Goal: Information Seeking & Learning: Understand process/instructions

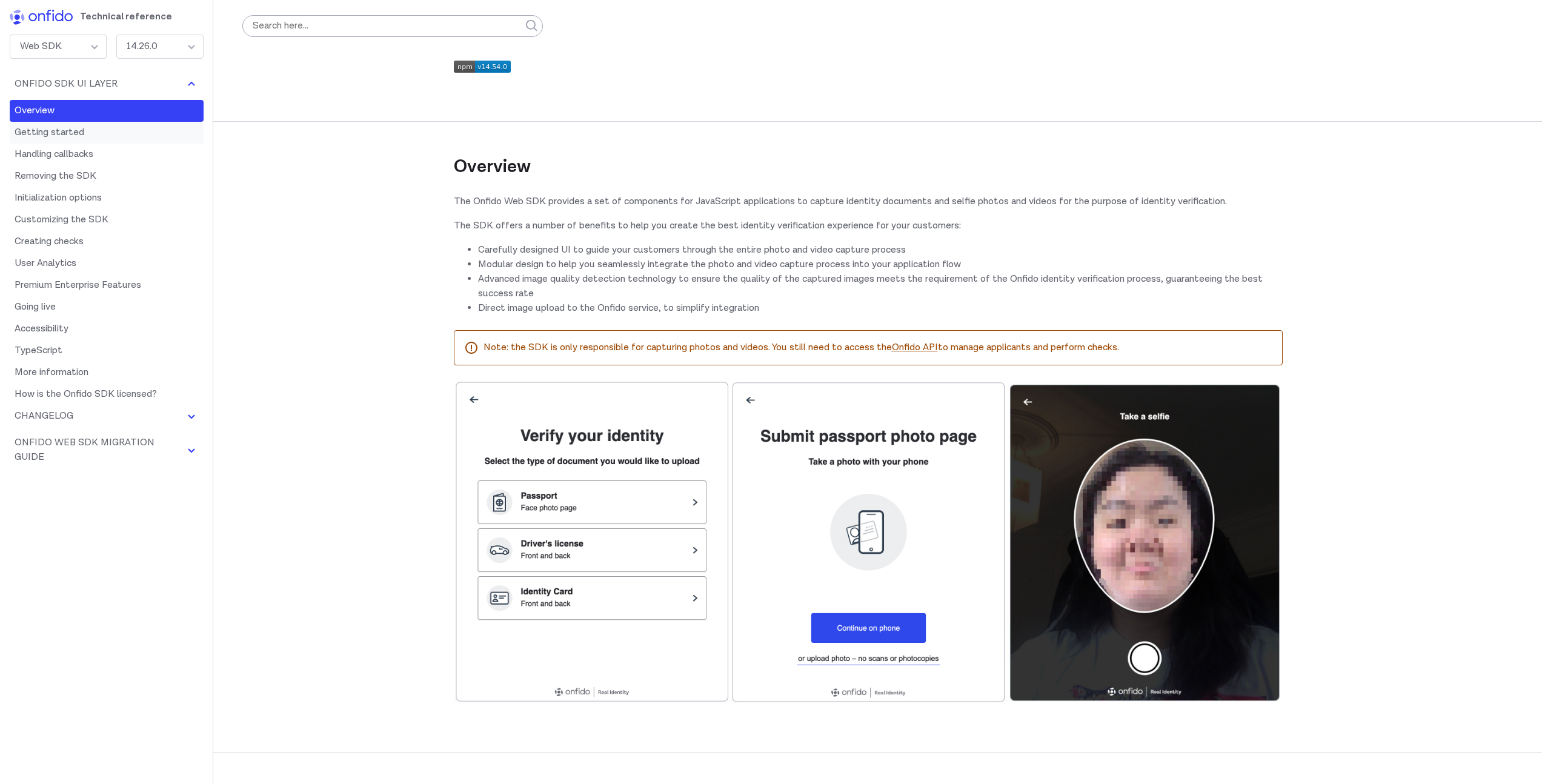
click at [115, 133] on link "Getting started" at bounding box center [106, 133] width 194 height 22
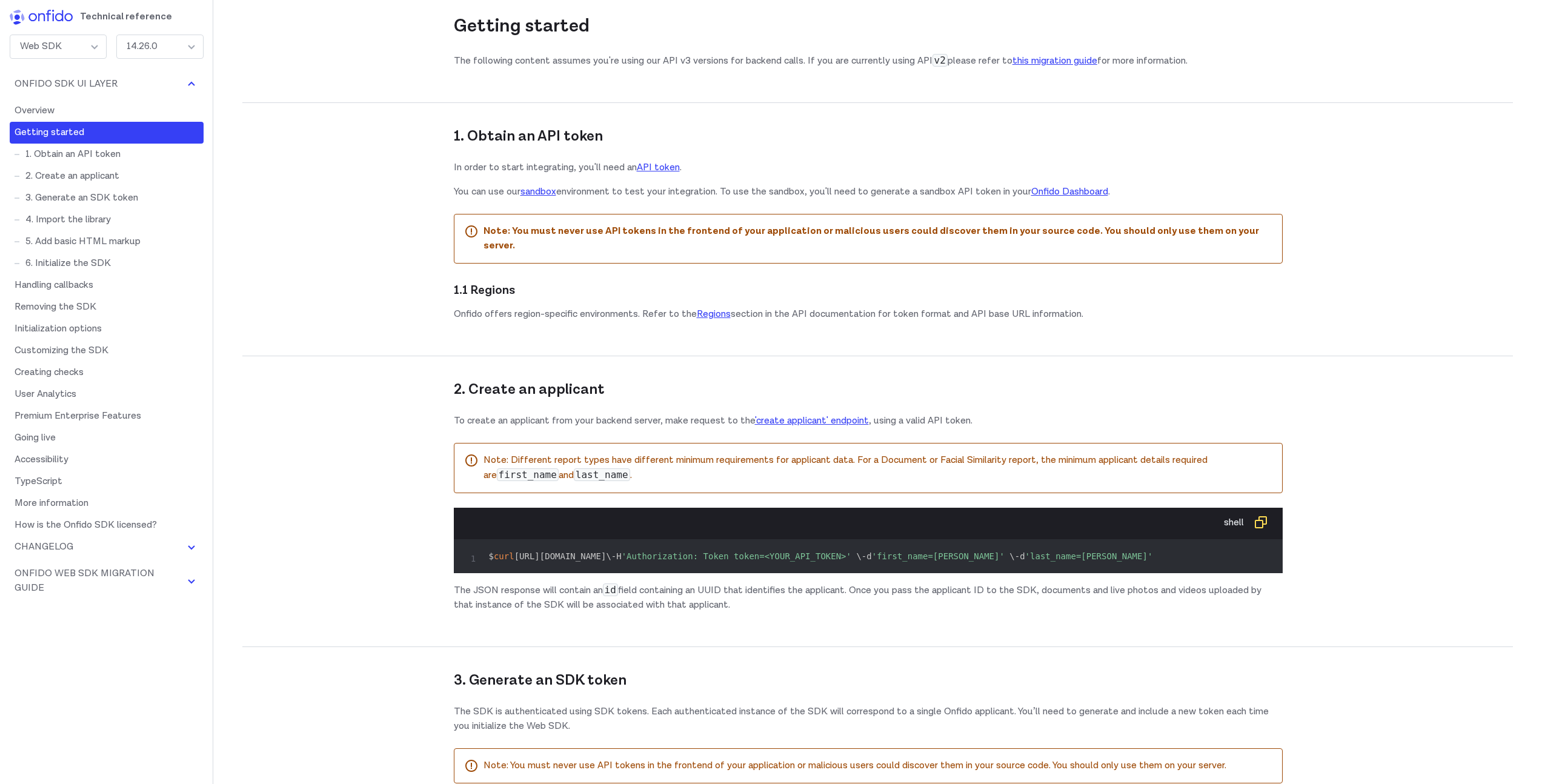
scroll to position [772, 0]
click at [103, 87] on button "Onfido SDK UI Layer" at bounding box center [106, 84] width 194 height 22
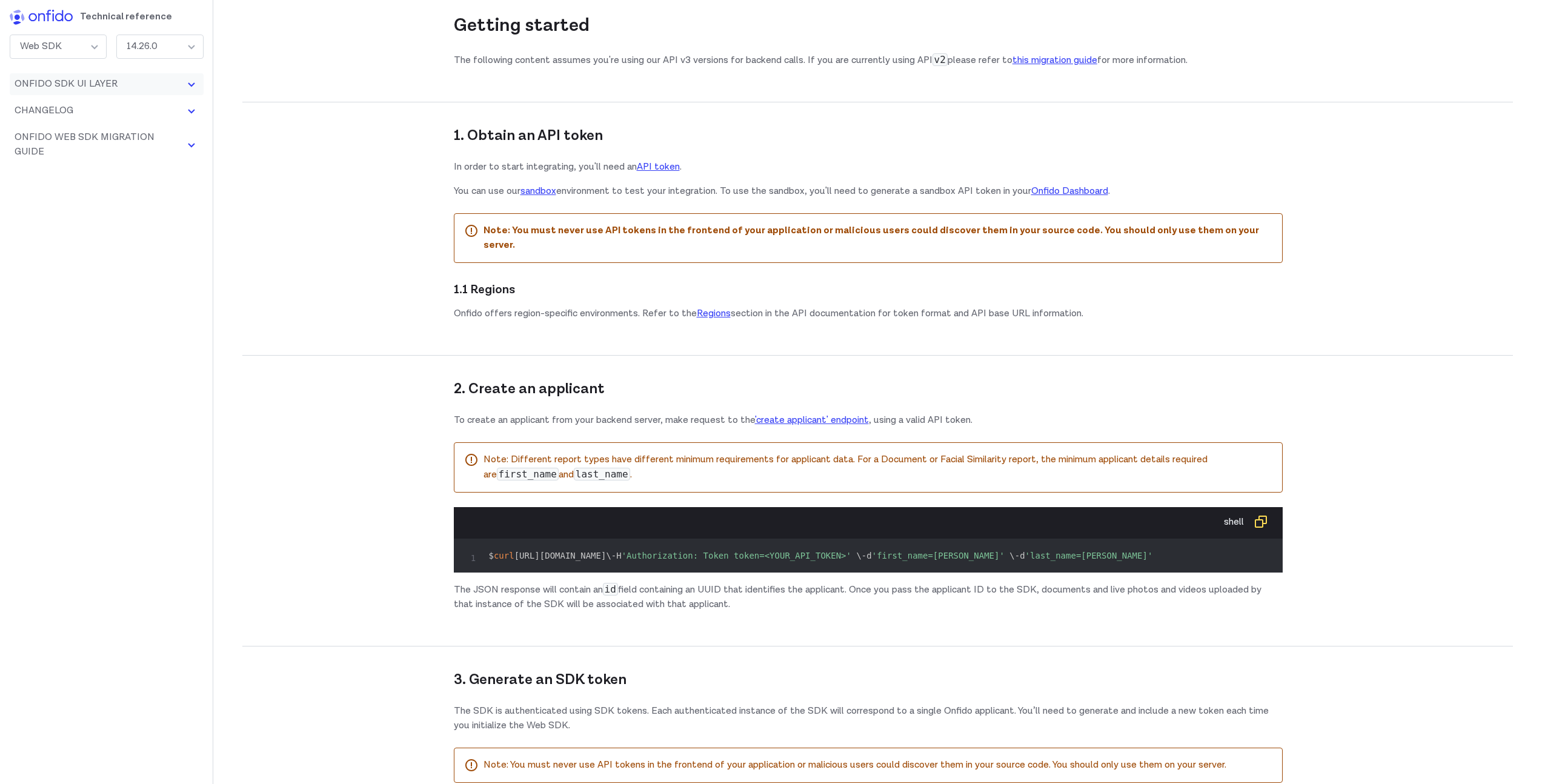
click at [103, 87] on button "Onfido SDK UI Layer" at bounding box center [106, 84] width 194 height 22
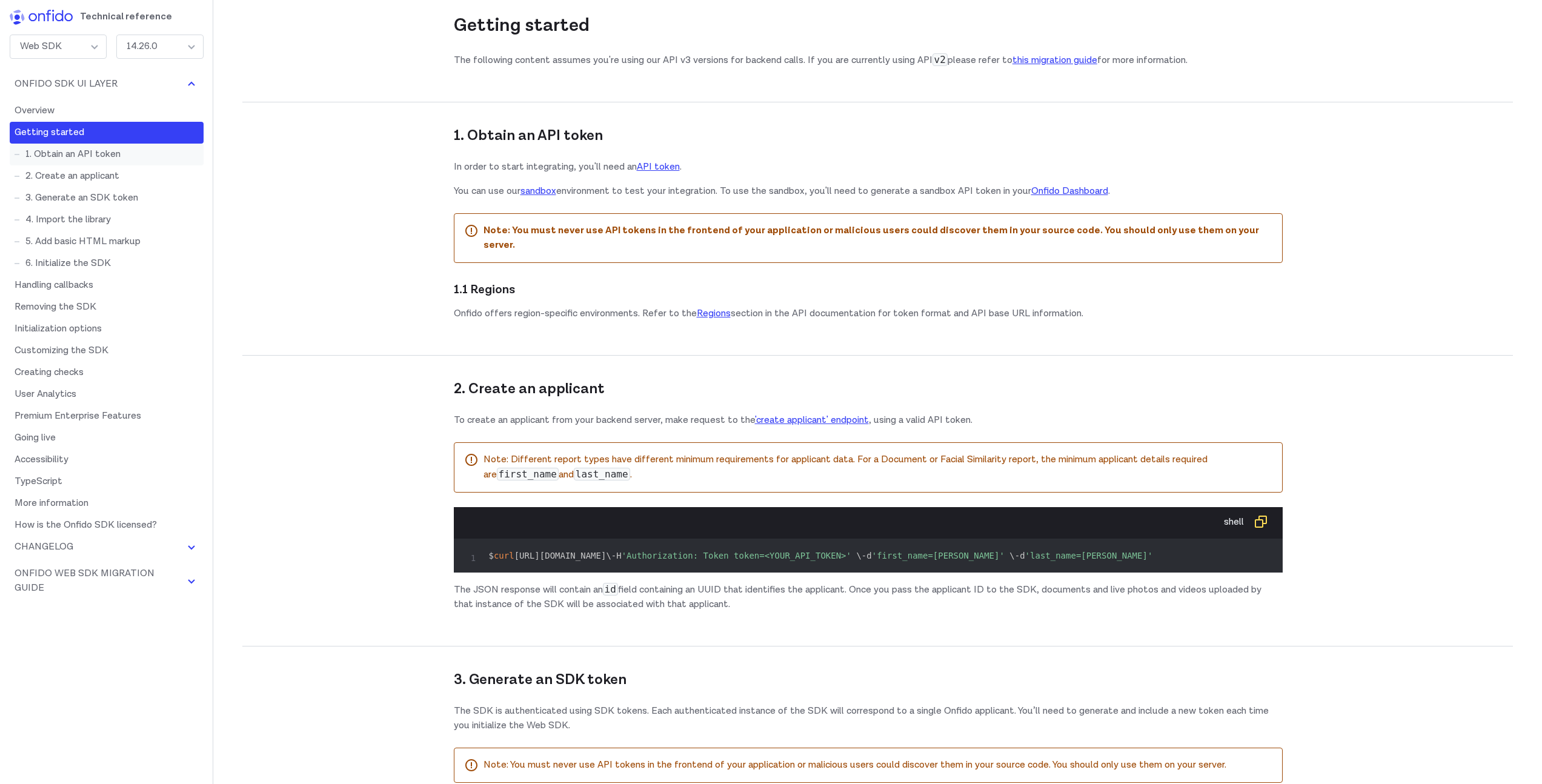
click at [77, 158] on link "1. Obtain an API token" at bounding box center [106, 155] width 194 height 22
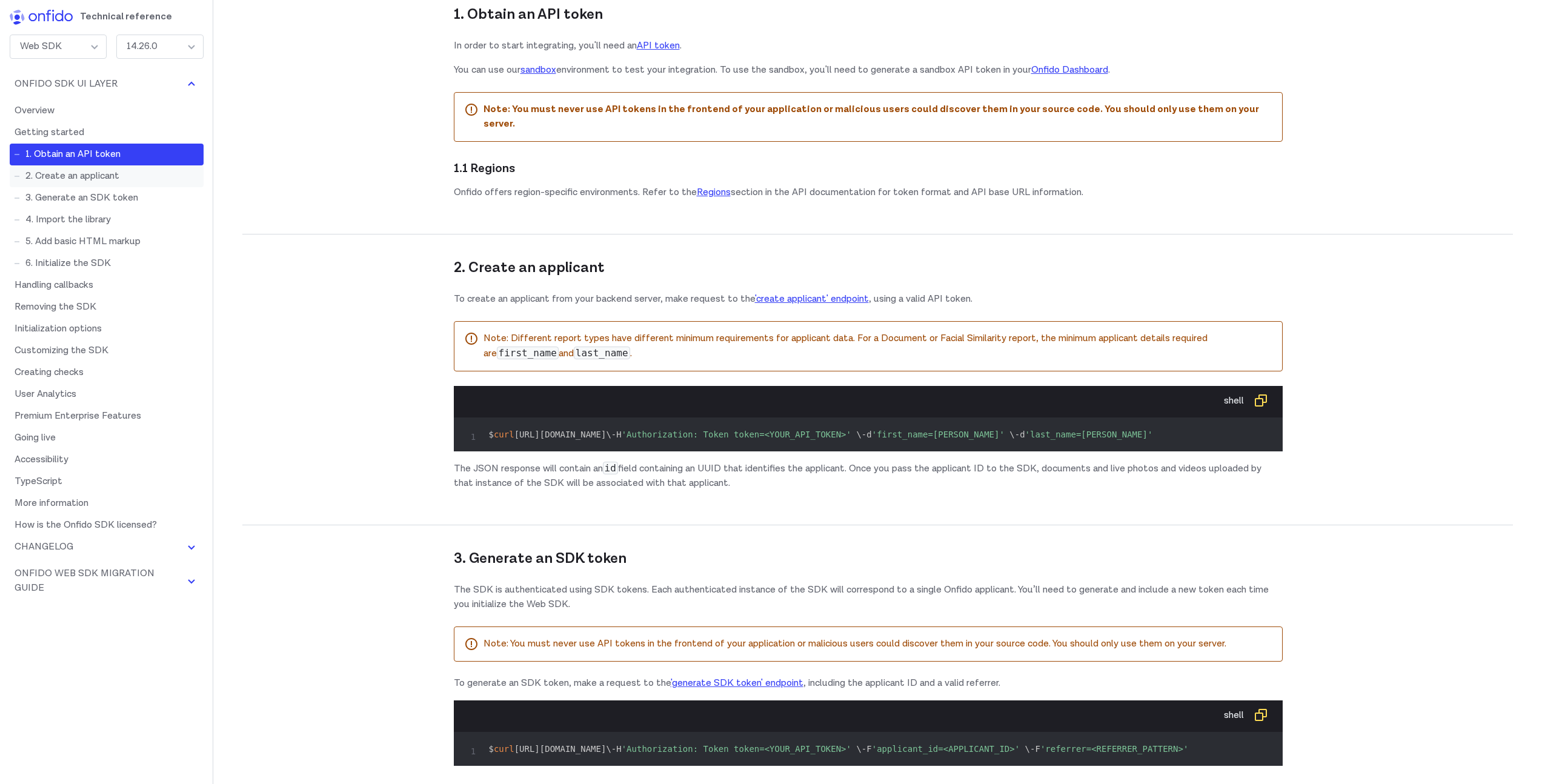
click at [83, 181] on link "2. Create an applicant" at bounding box center [106, 177] width 194 height 22
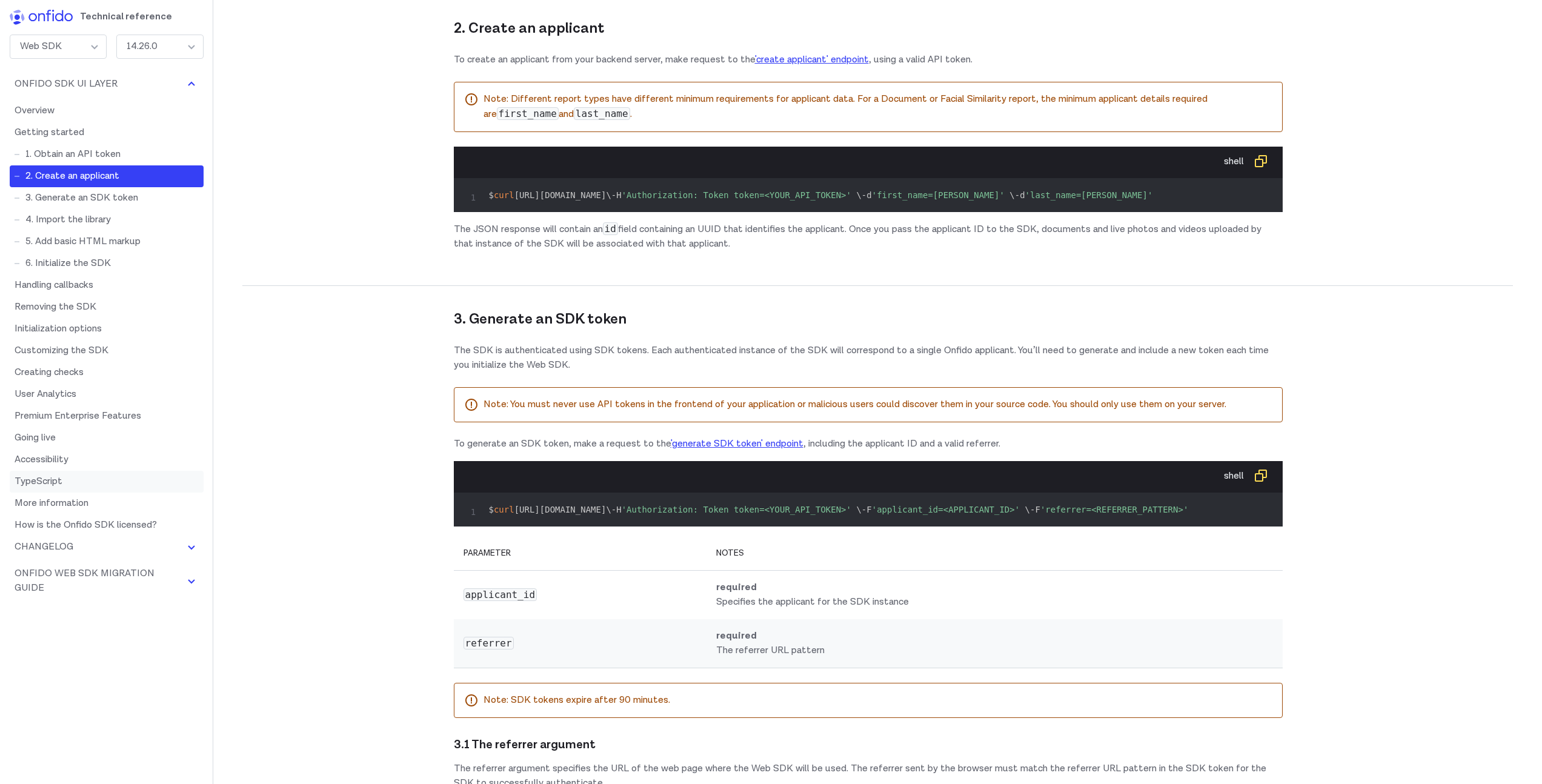
scroll to position [1135, 0]
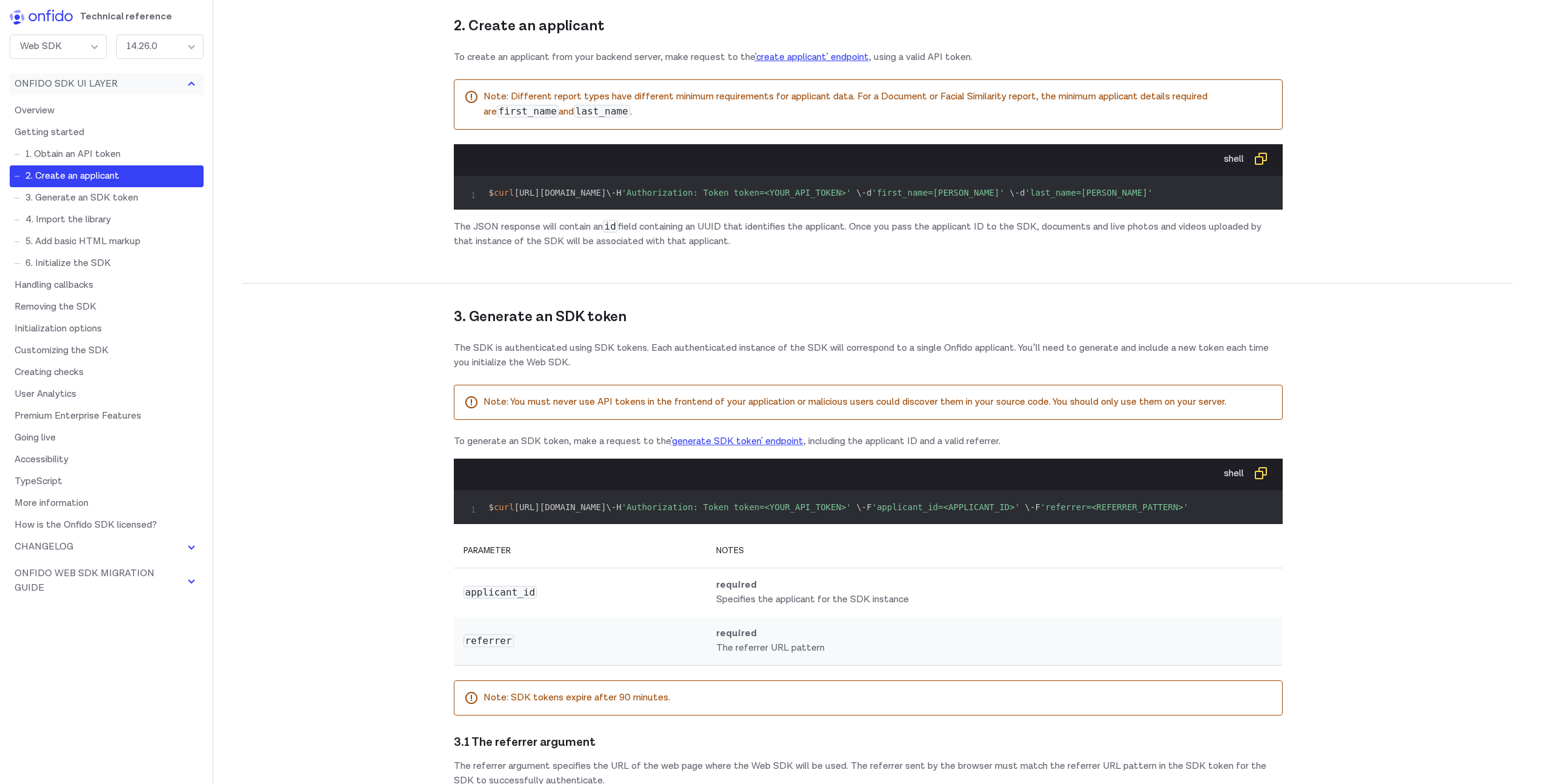
click at [184, 85] on img at bounding box center [191, 84] width 14 height 14
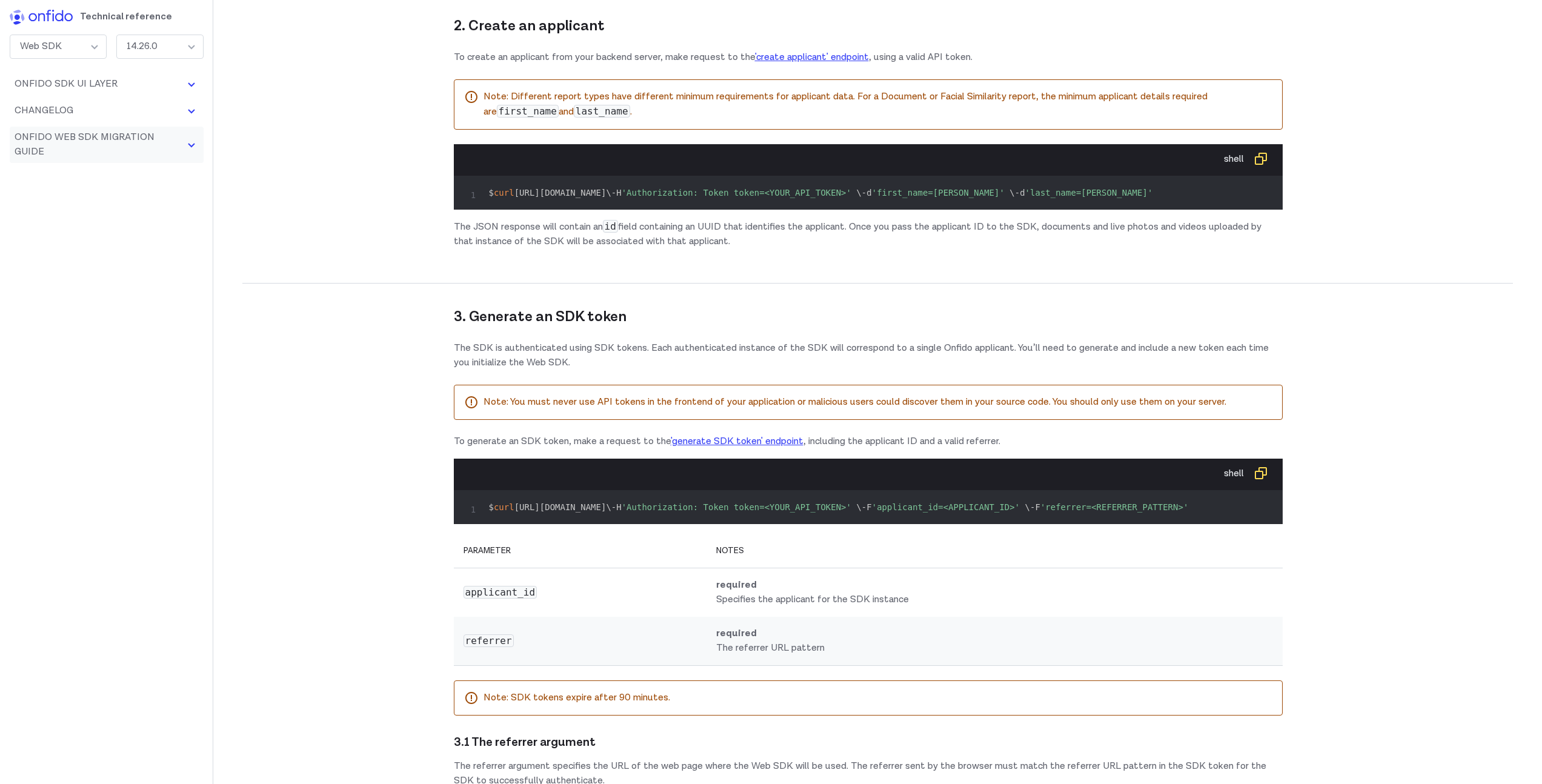
click at [127, 140] on button "Onfido Web SDK Migration Guide" at bounding box center [106, 144] width 194 height 36
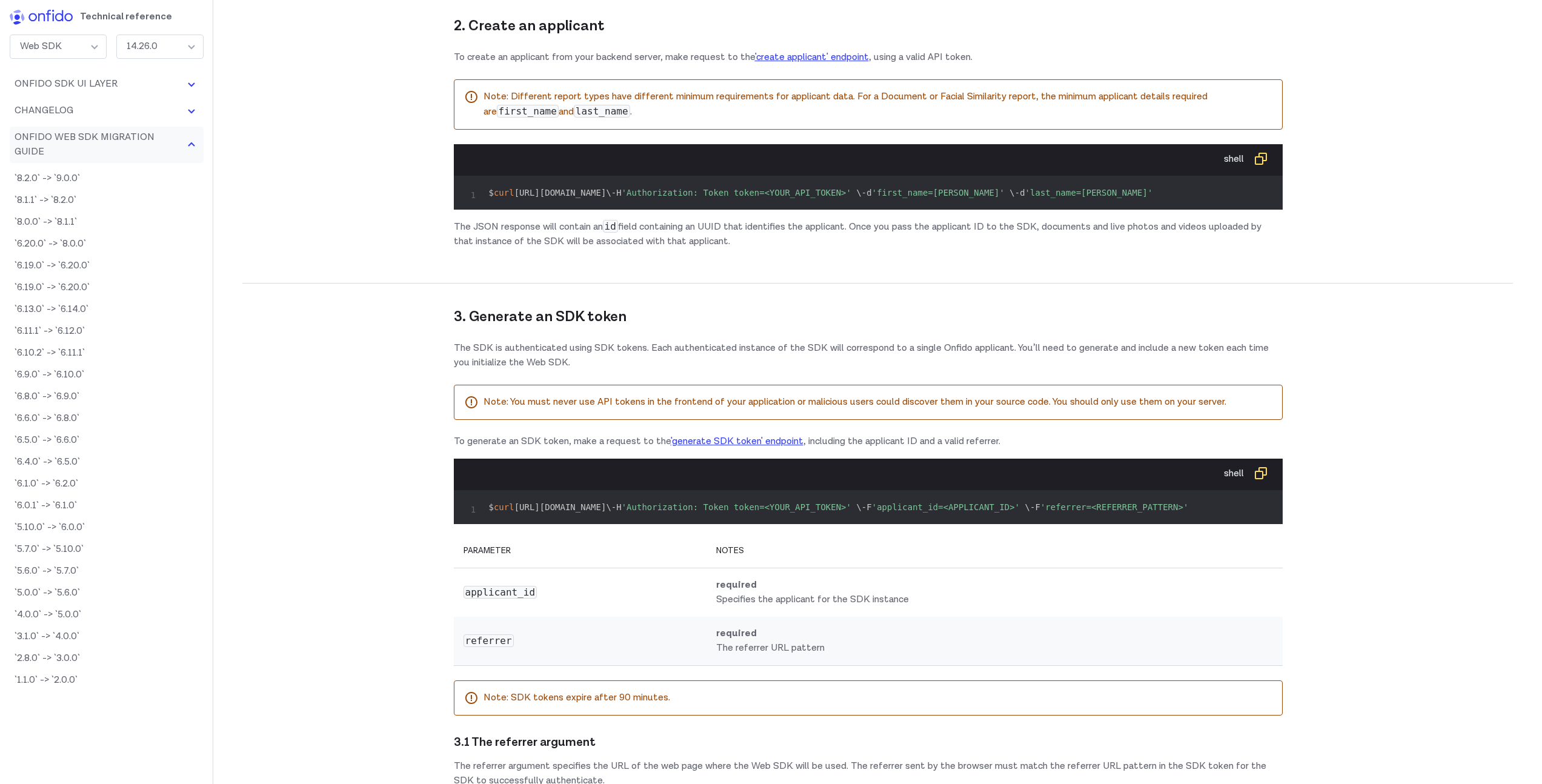
click at [98, 151] on button "Onfido Web SDK Migration Guide" at bounding box center [106, 144] width 194 height 36
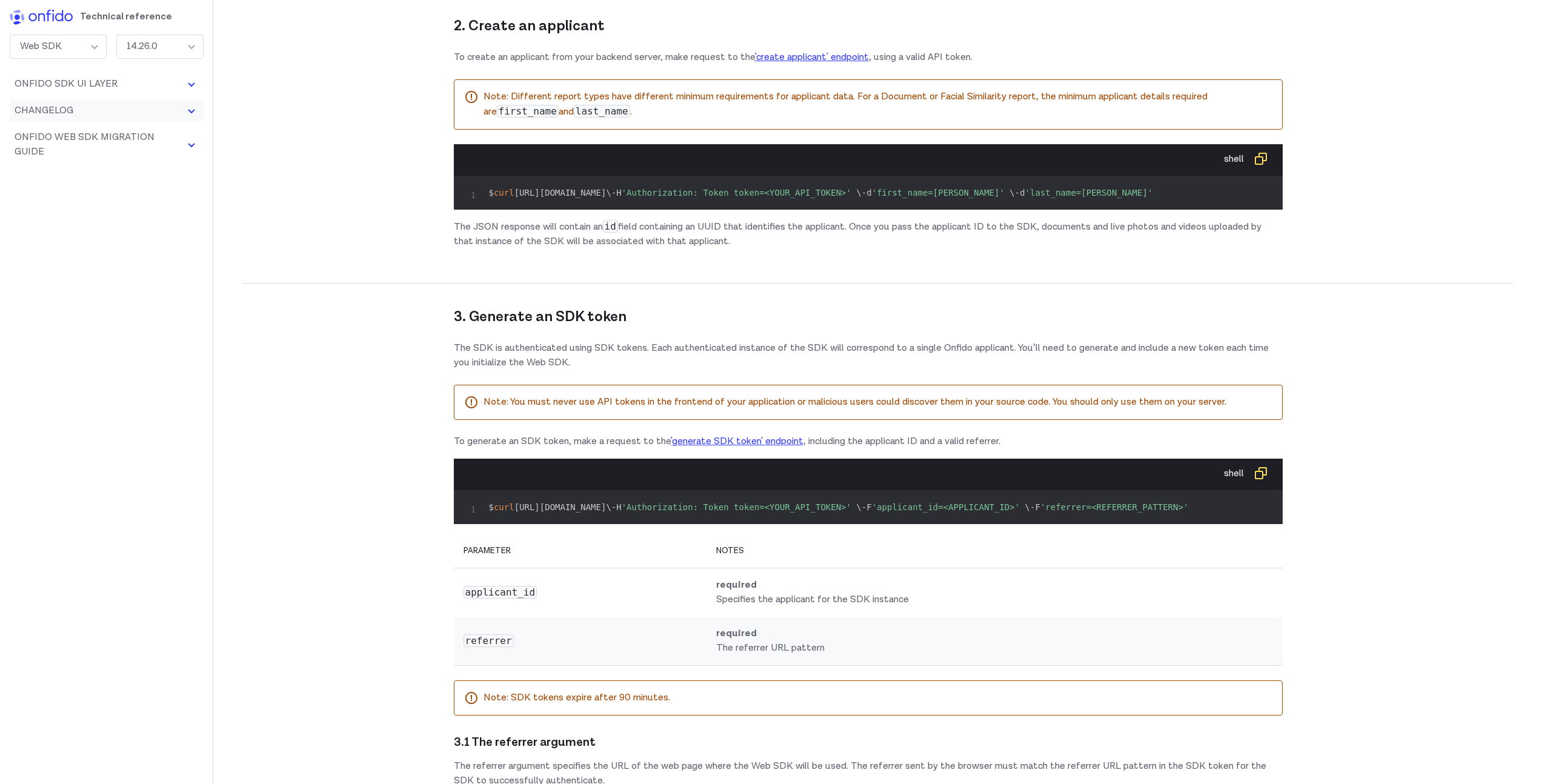
click at [122, 100] on button "Changelog" at bounding box center [106, 111] width 194 height 22
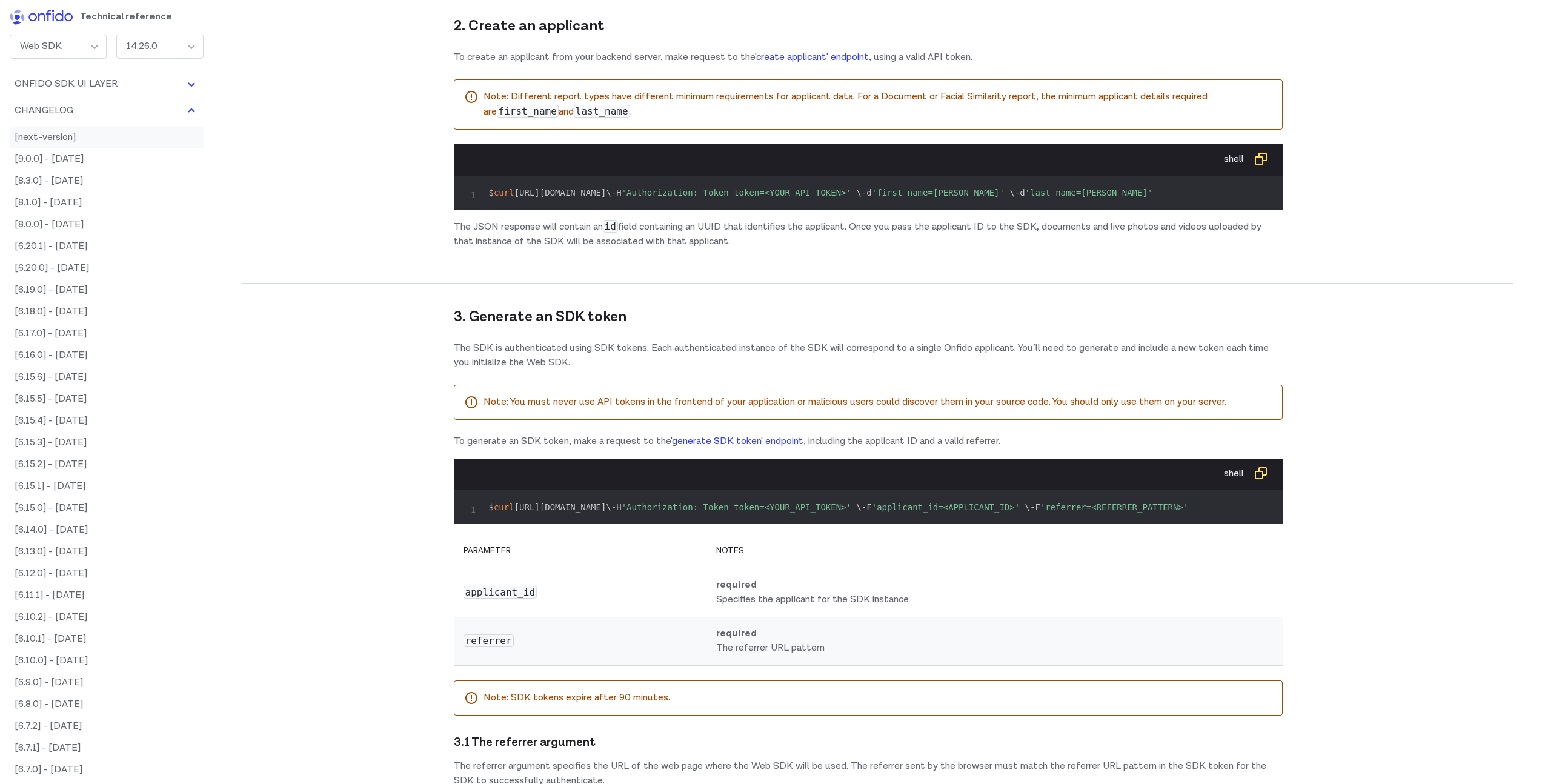
click at [91, 130] on link "[next-version]" at bounding box center [106, 138] width 194 height 22
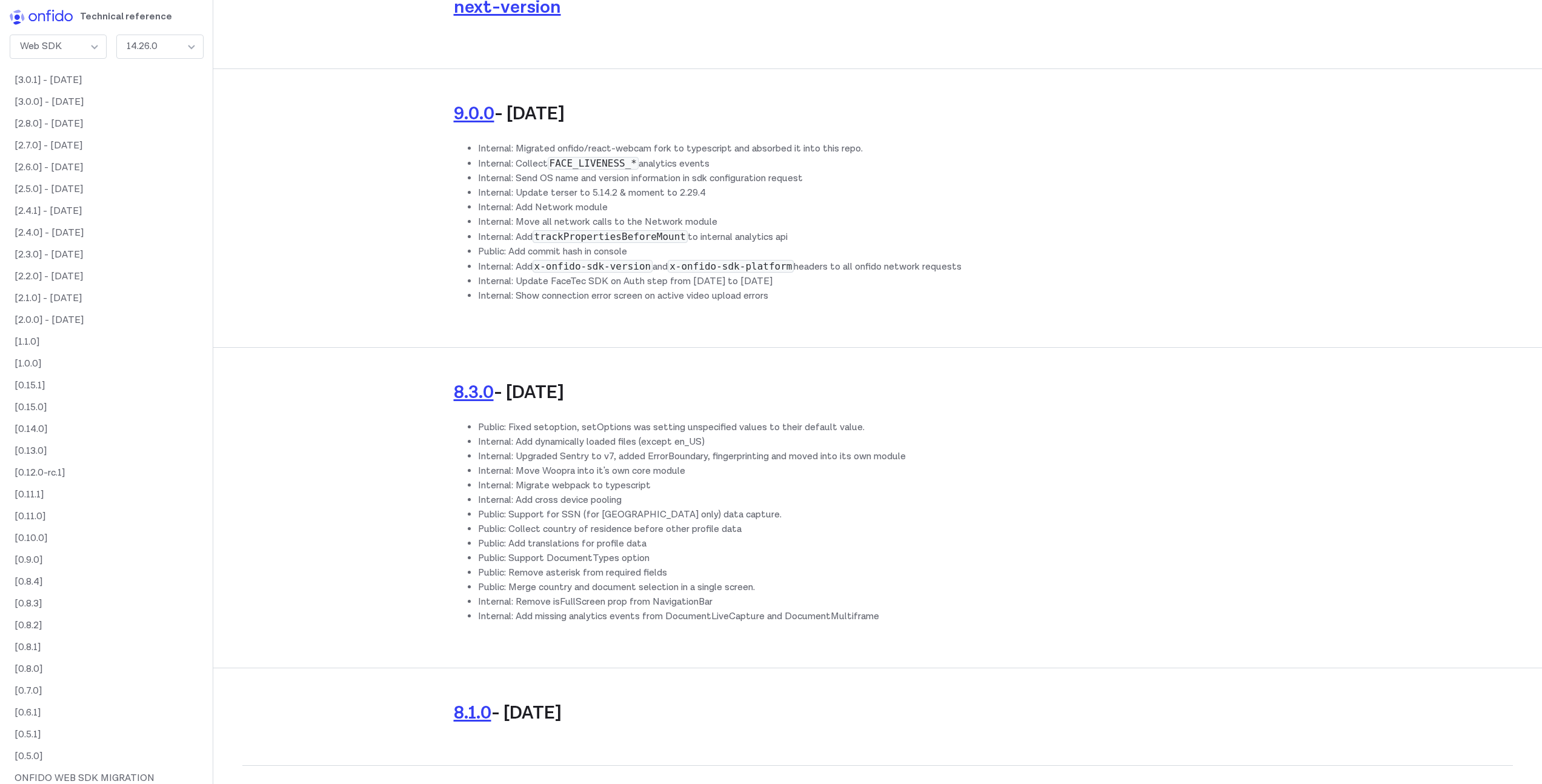
scroll to position [1423, 0]
click at [62, 313] on link "[2.0.0] - [DATE]" at bounding box center [106, 307] width 194 height 22
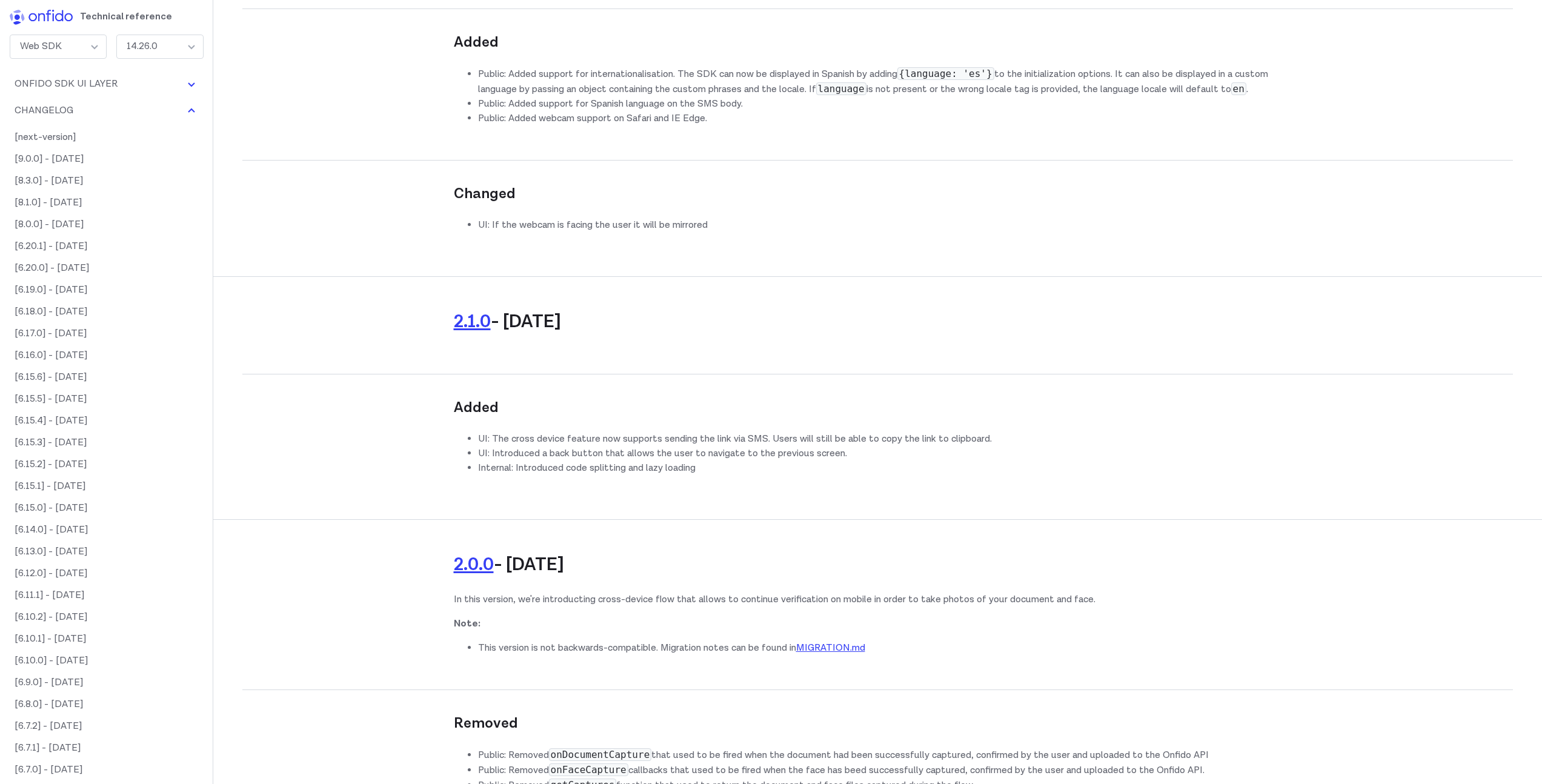
click at [40, 21] on img at bounding box center [41, 17] width 63 height 15
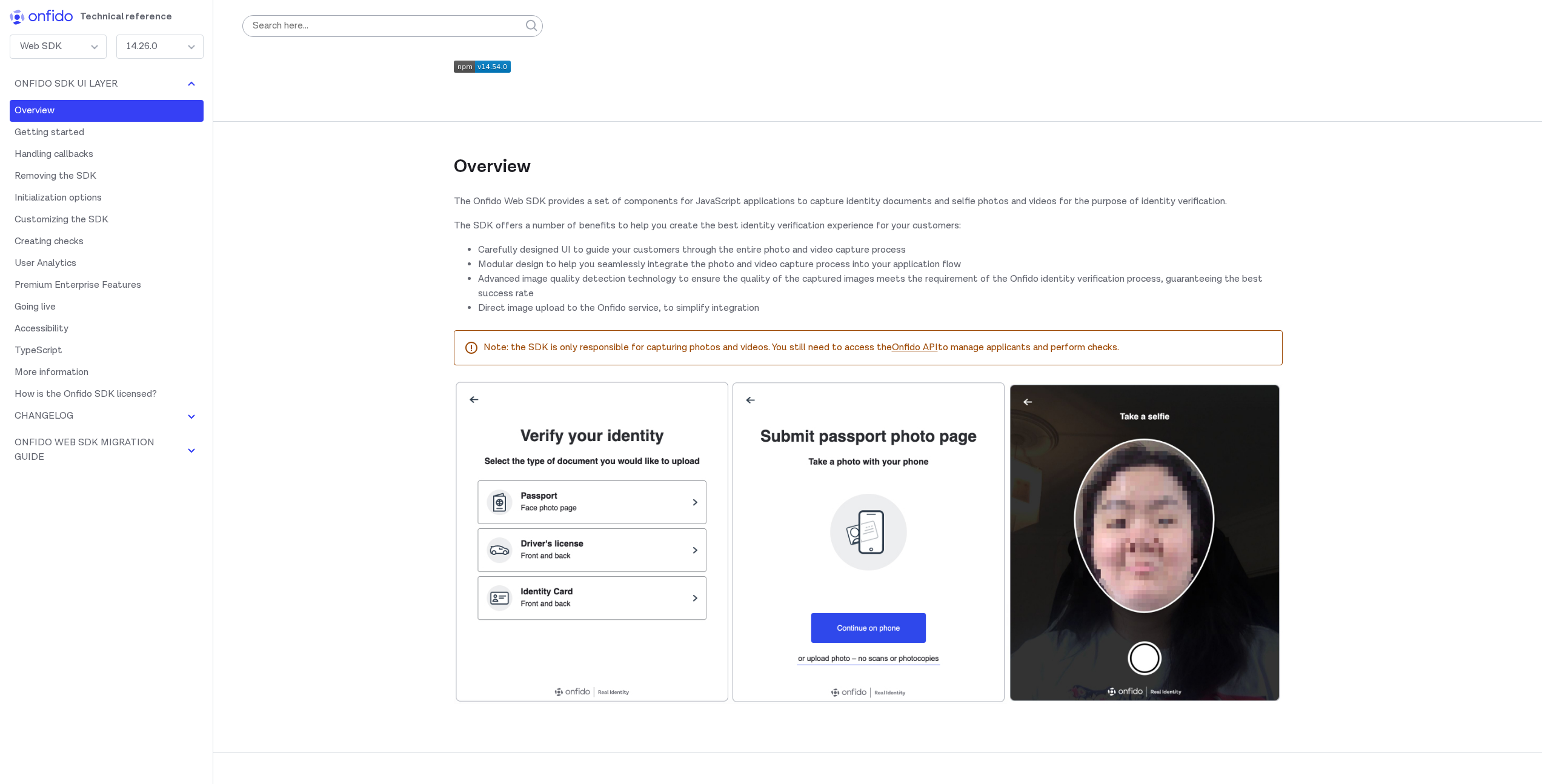
drag, startPoint x: 559, startPoint y: 343, endPoint x: 740, endPoint y: 361, distance: 181.9
click at [740, 361] on div "Note: the SDK is only responsible for capturing photos and videos. You still ne…" at bounding box center [868, 347] width 829 height 35
click at [750, 351] on p "Note: the SDK is only responsible for capturing photos and videos. You still ne…" at bounding box center [878, 347] width 789 height 14
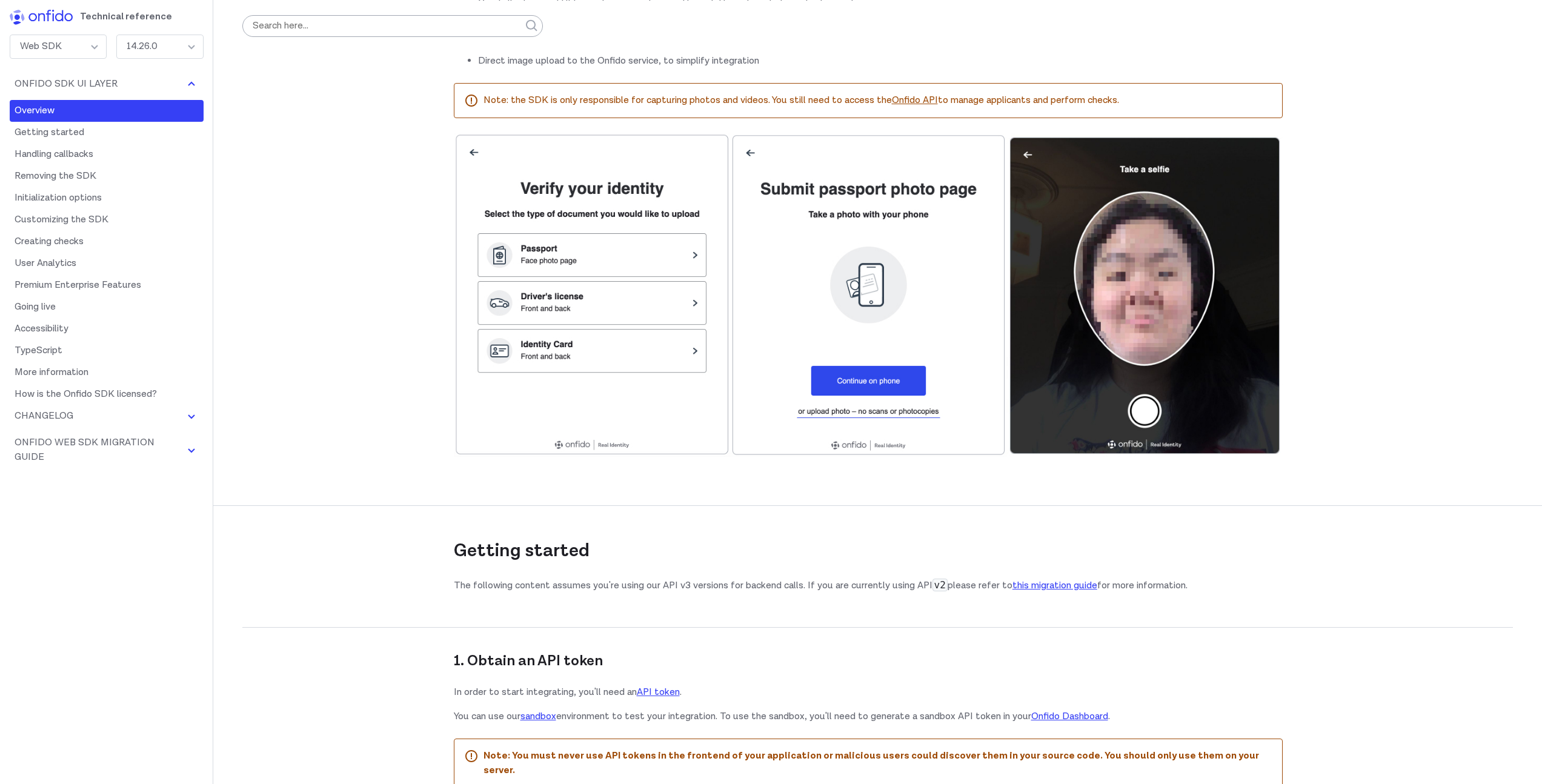
scroll to position [243, 0]
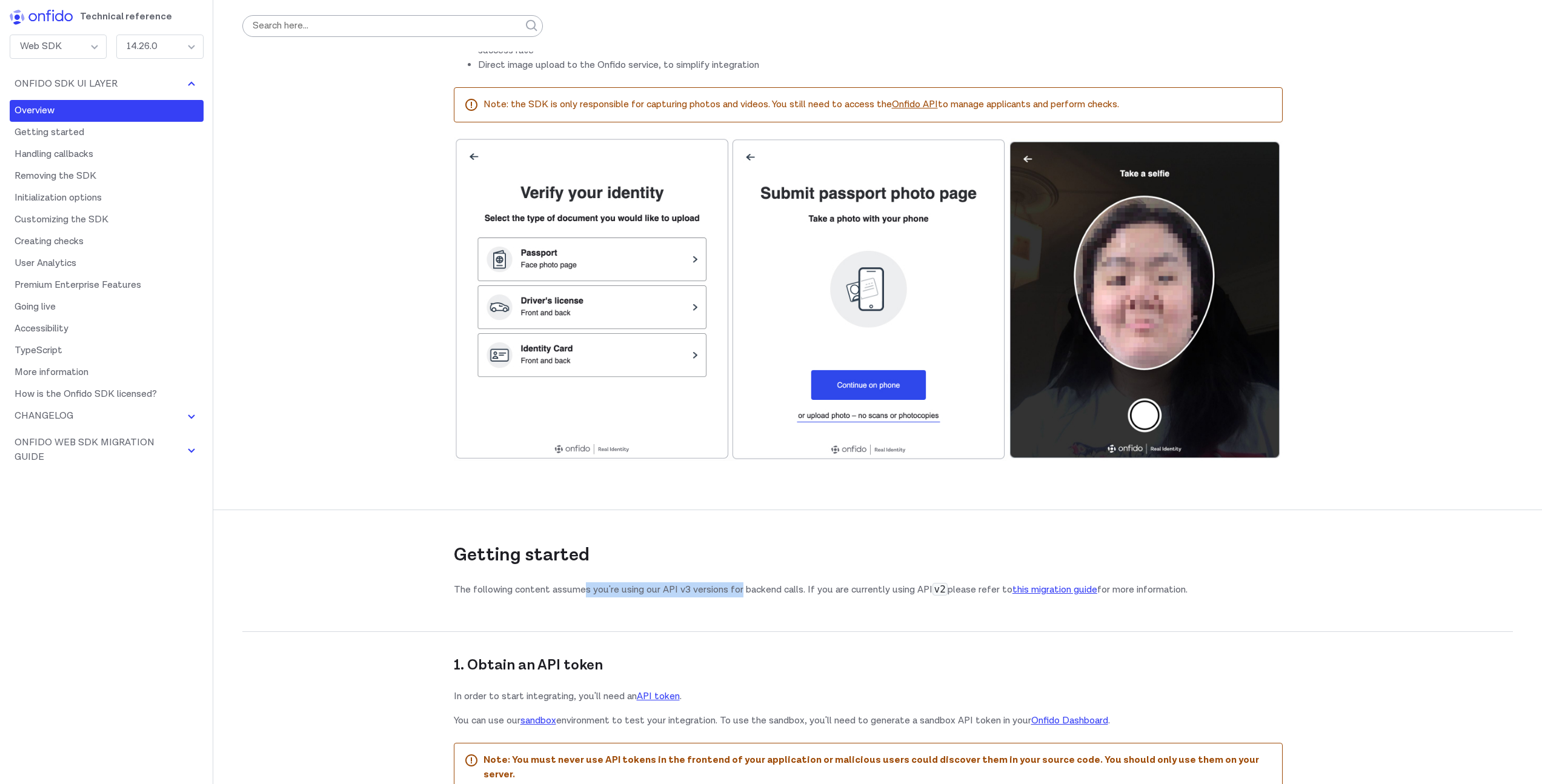
drag, startPoint x: 585, startPoint y: 592, endPoint x: 740, endPoint y: 585, distance: 155.2
click at [740, 585] on p "The following content assumes you're using our API v3 versions for backend call…" at bounding box center [868, 590] width 829 height 15
click at [787, 568] on div "Getting started The following content assumes you're using our API v3 versions …" at bounding box center [868, 542] width 829 height 132
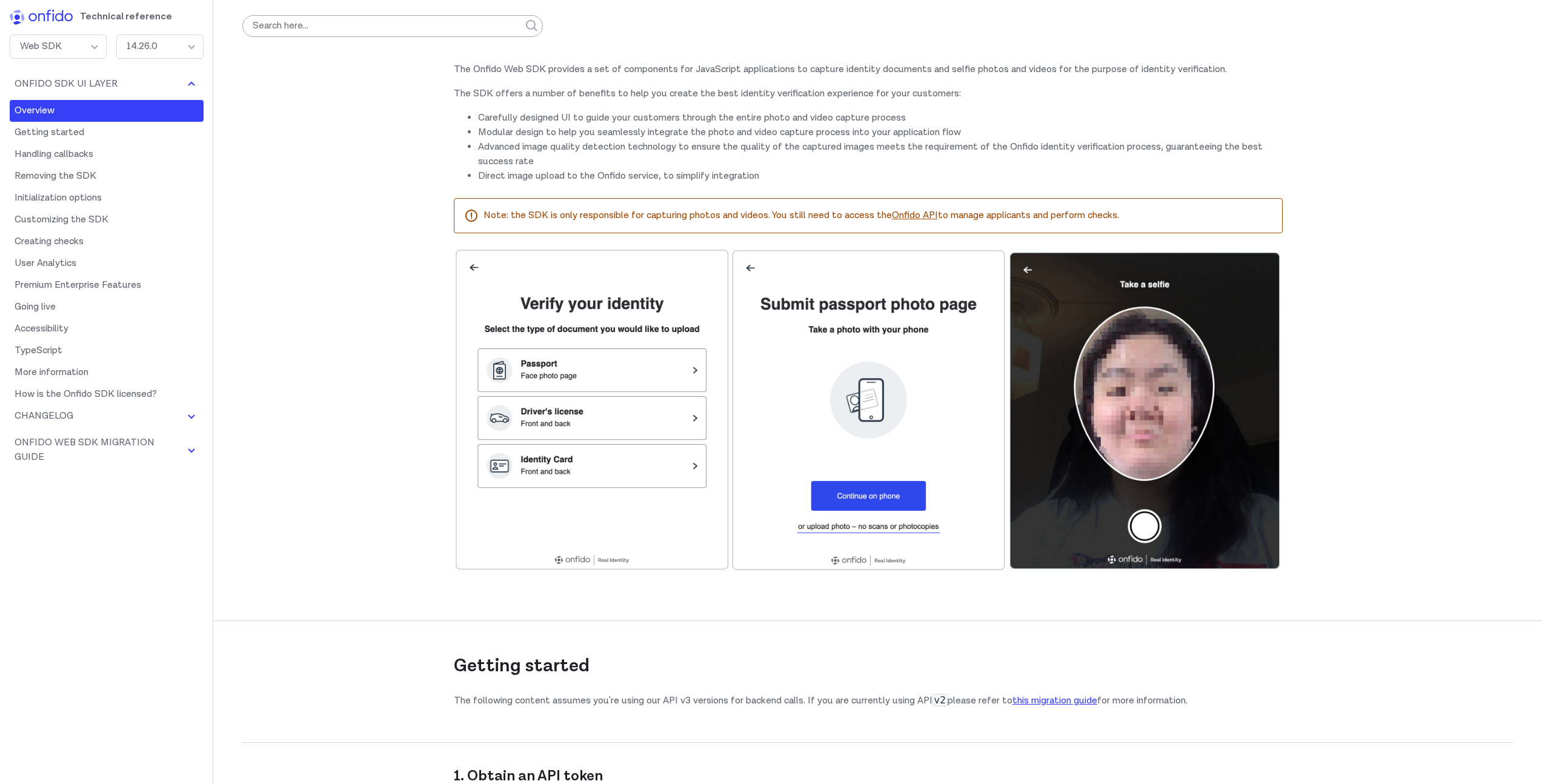
scroll to position [82, 0]
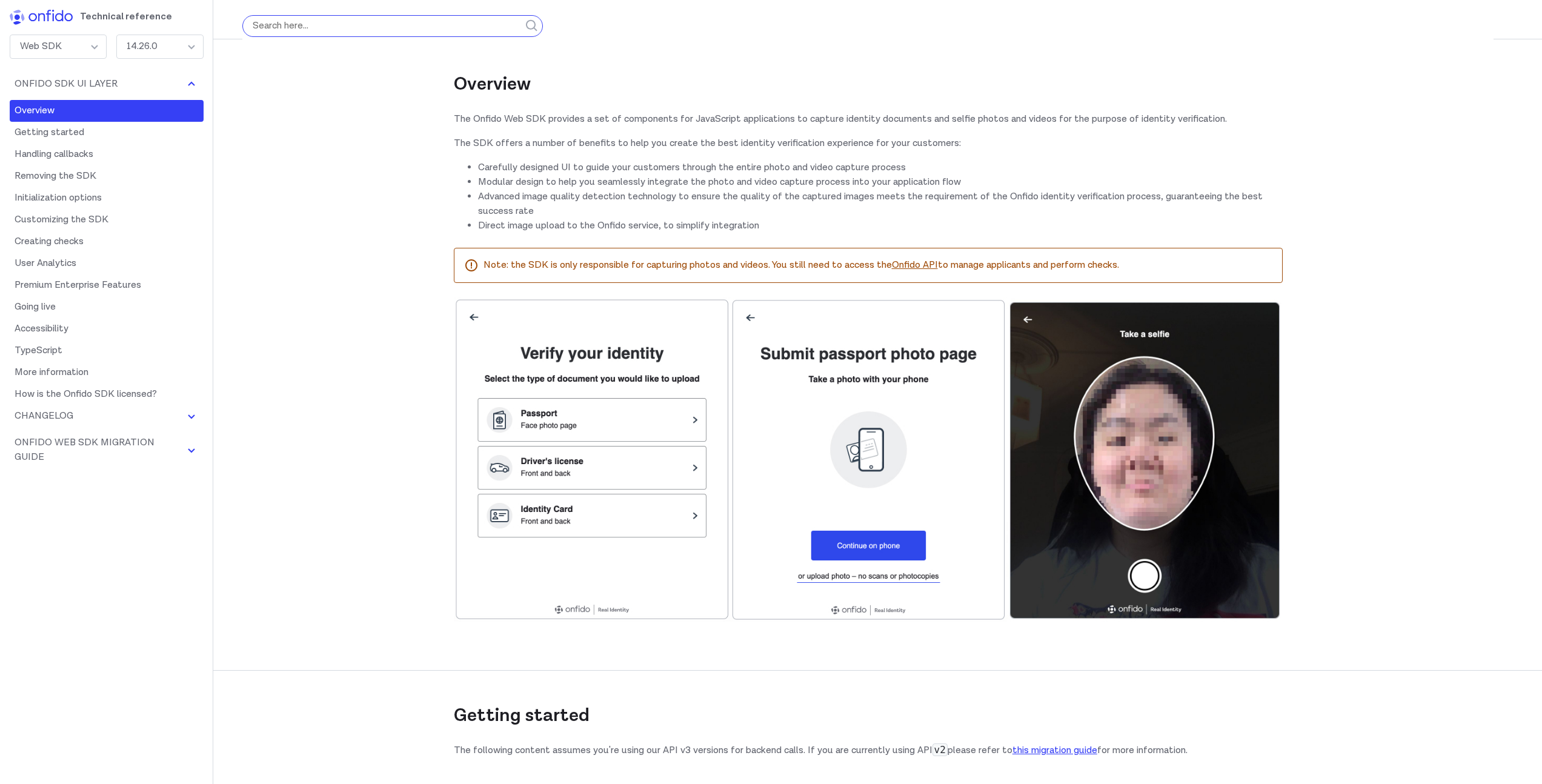
click at [277, 22] on input "search" at bounding box center [392, 26] width 301 height 22
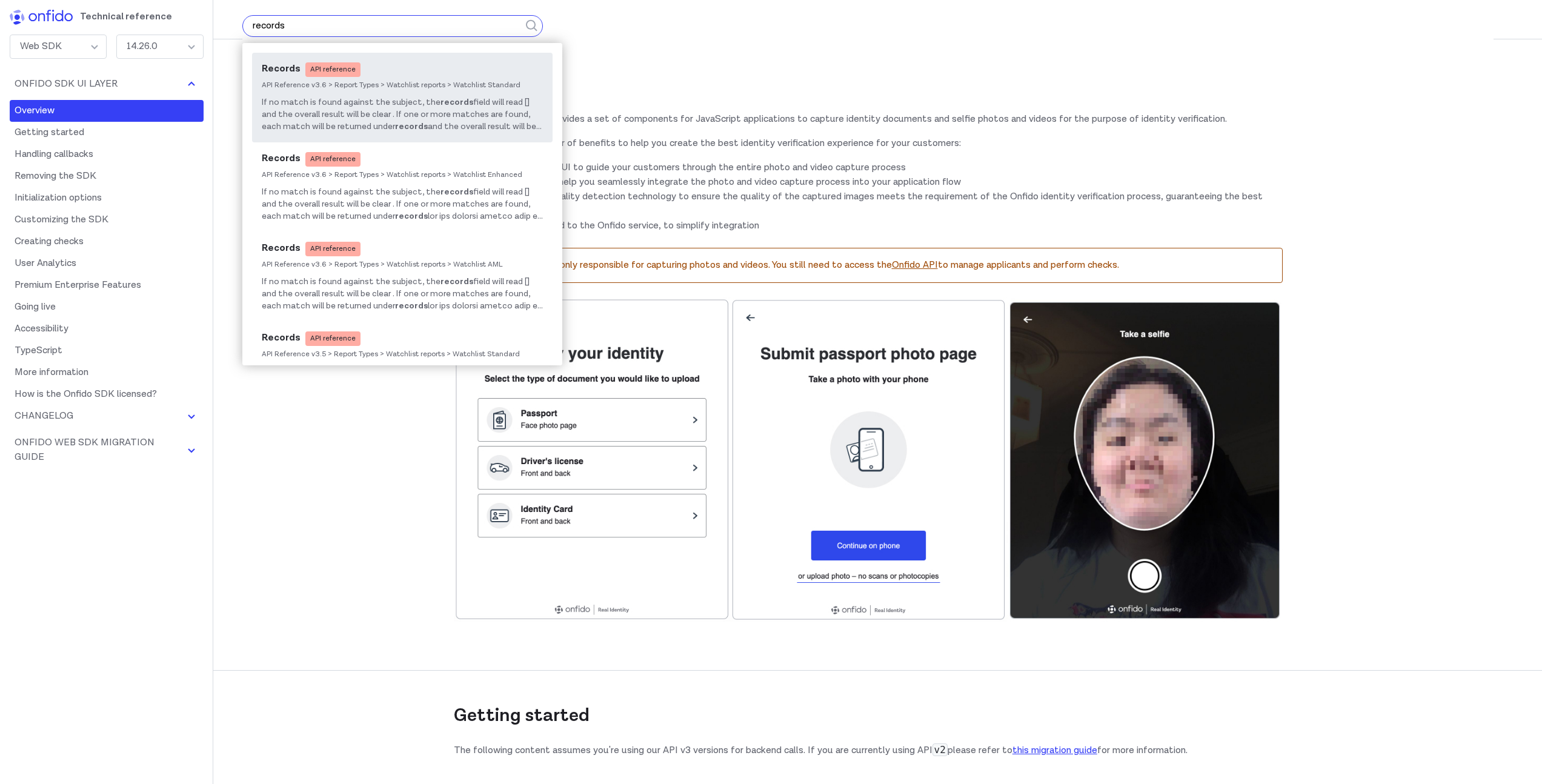
type input "records"
click at [317, 97] on span "If no match is found against the subject, the" at bounding box center [351, 103] width 179 height 11
